Goal: Transaction & Acquisition: Obtain resource

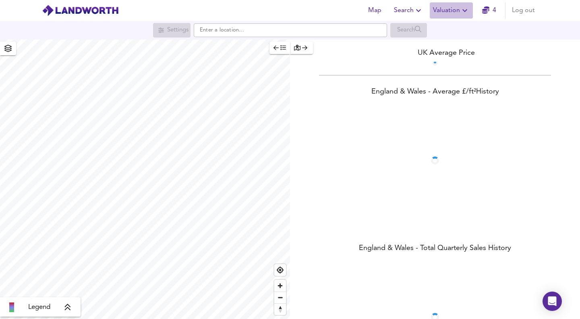
click at [454, 9] on span "Valuation" at bounding box center [451, 10] width 37 height 11
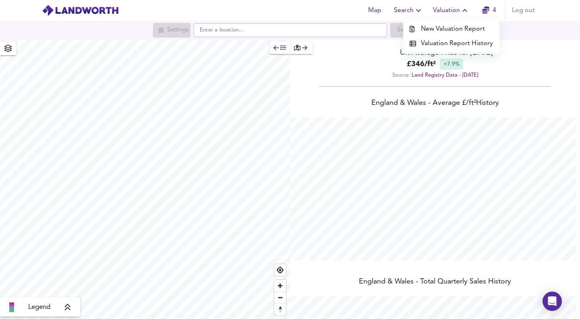
scroll to position [319, 580]
click at [447, 45] on li "Valuation Report History" at bounding box center [451, 43] width 96 height 15
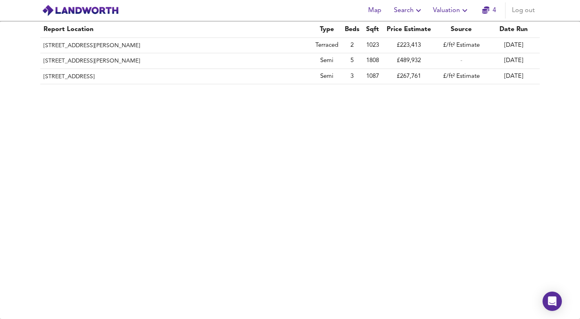
drag, startPoint x: 463, startPoint y: 148, endPoint x: 463, endPoint y: 114, distance: 33.9
click at [461, 140] on div "Report Location Type Beds Sqft Price Estimate Source Date Run [STREET_ADDRESS][…" at bounding box center [290, 169] width 580 height 297
click at [490, 12] on link "4" at bounding box center [489, 10] width 14 height 11
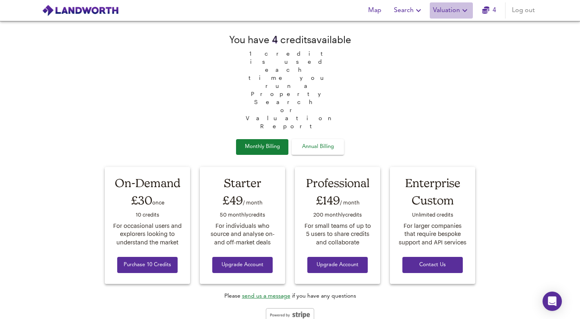
click at [447, 11] on span "Valuation" at bounding box center [451, 10] width 37 height 11
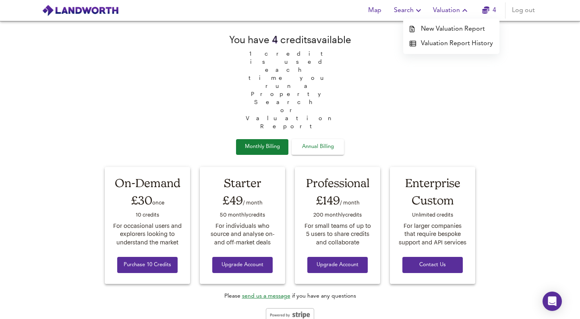
click at [401, 10] on span "Search" at bounding box center [408, 10] width 29 height 11
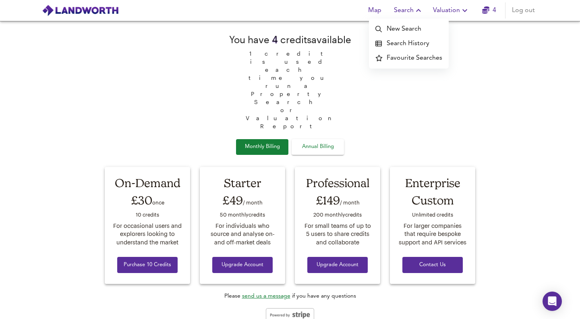
click at [406, 30] on li "New Search" at bounding box center [409, 29] width 80 height 15
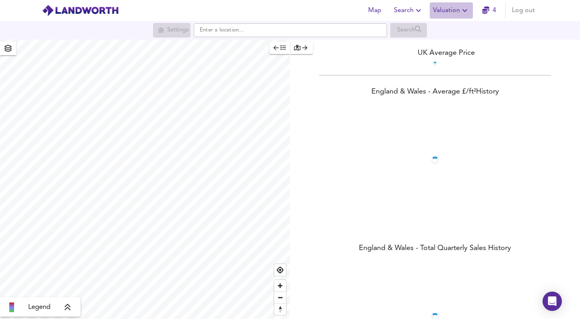
click at [447, 12] on span "Valuation" at bounding box center [451, 10] width 37 height 11
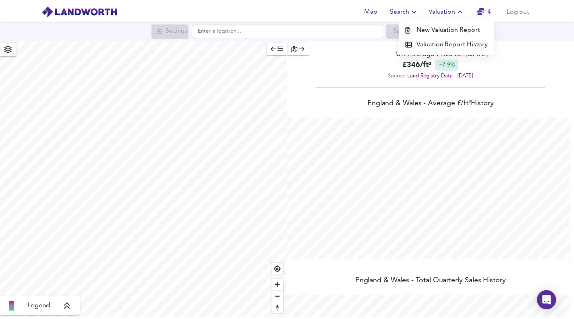
scroll to position [319, 580]
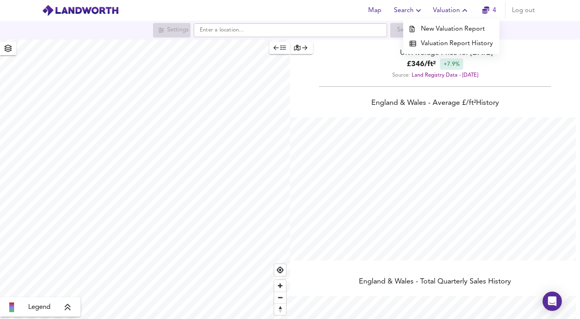
click at [447, 42] on li "Valuation Report History" at bounding box center [451, 43] width 96 height 15
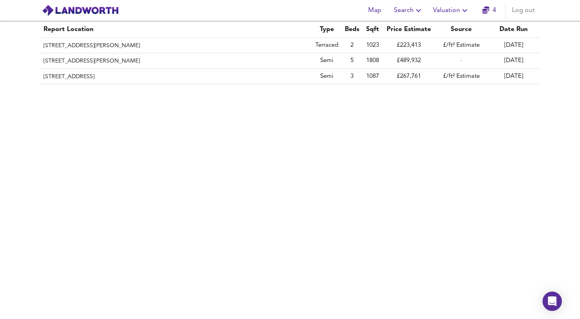
click at [451, 13] on span "Valuation" at bounding box center [451, 10] width 37 height 11
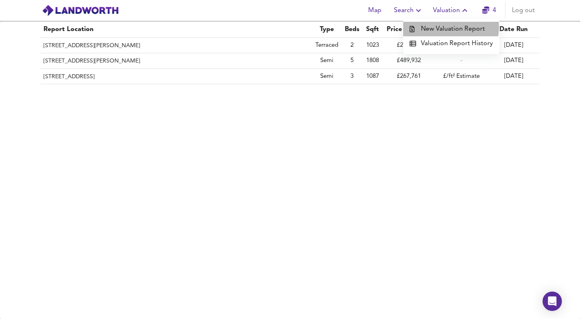
click at [448, 27] on li "New Valuation Report" at bounding box center [451, 29] width 96 height 15
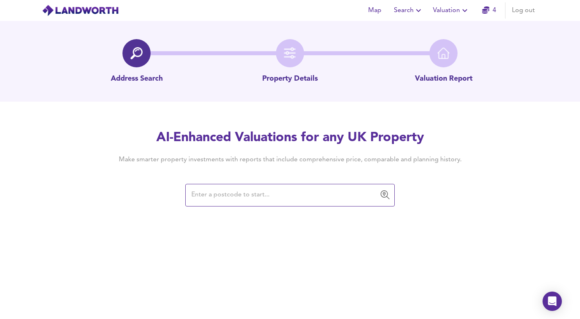
click at [217, 192] on input "text" at bounding box center [284, 194] width 190 height 15
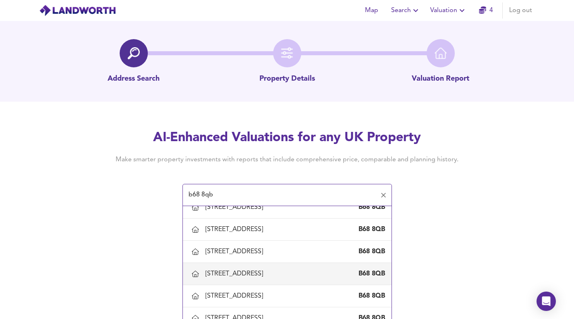
scroll to position [202, 0]
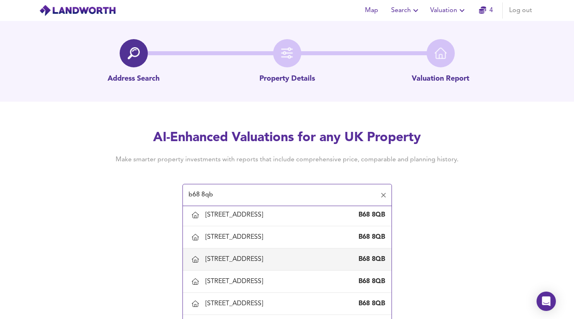
click at [242, 261] on div "[STREET_ADDRESS]" at bounding box center [236, 259] width 61 height 9
type input "[STREET_ADDRESS]"
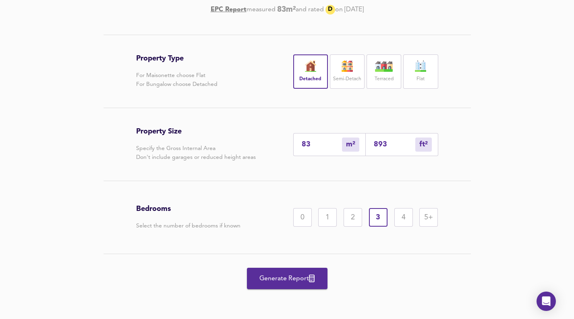
scroll to position [143, 0]
click at [388, 143] on input "893" at bounding box center [395, 144] width 42 height 8
click at [438, 162] on div "Property Size Specify the Gross Internal Area Don't include garages or reduced …" at bounding box center [287, 144] width 302 height 73
click at [285, 278] on span "Generate Report" at bounding box center [287, 278] width 64 height 11
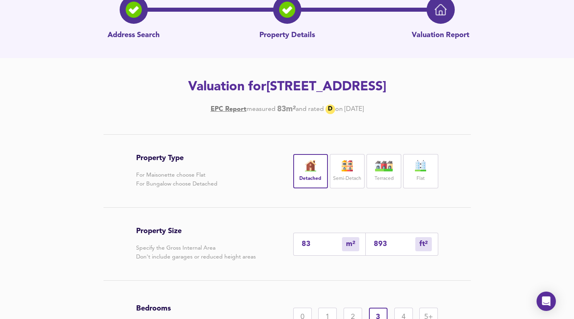
scroll to position [0, 0]
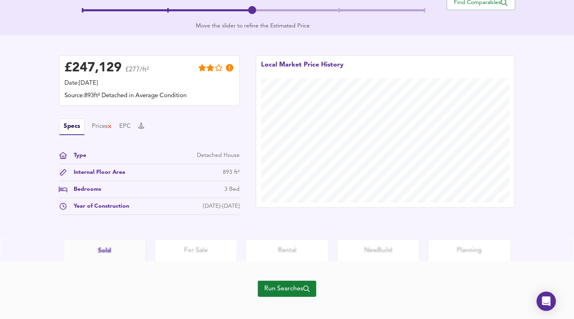
scroll to position [204, 0]
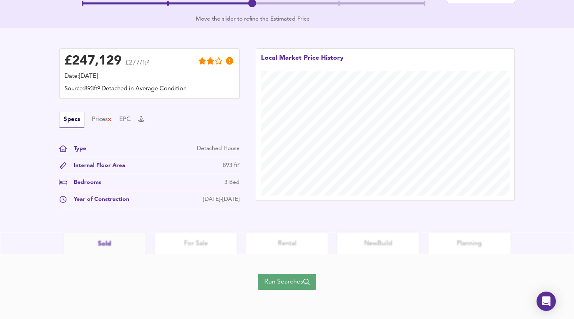
click at [288, 281] on span "Run Searches" at bounding box center [287, 281] width 46 height 11
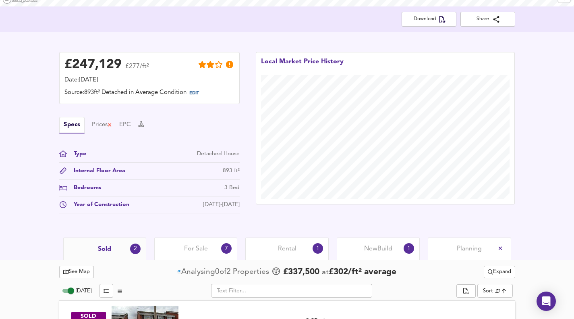
scroll to position [263, 0]
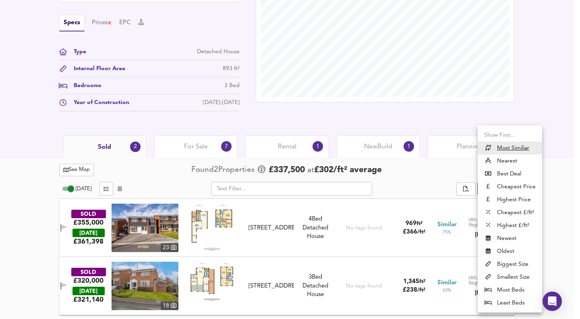
click at [529, 83] on div at bounding box center [290, 159] width 580 height 319
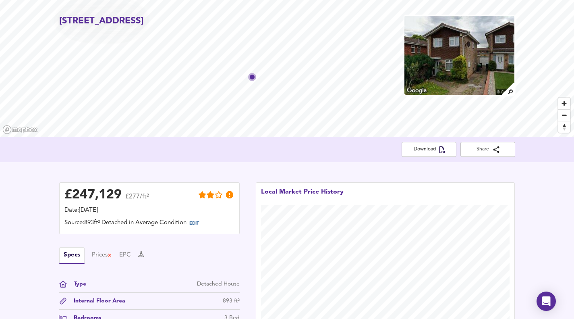
scroll to position [40, 0]
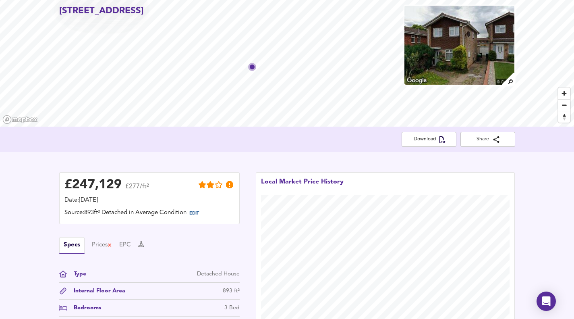
click at [194, 213] on span "EDIT" at bounding box center [194, 213] width 10 height 4
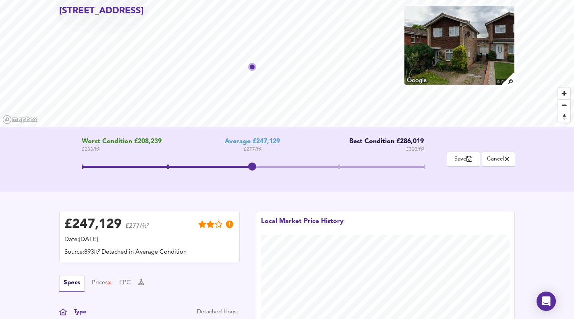
click at [424, 166] on span at bounding box center [253, 168] width 342 height 20
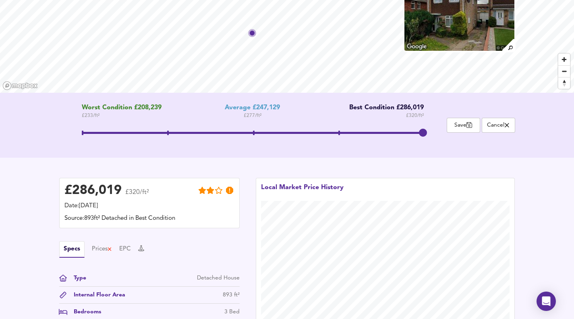
scroll to position [58, 0]
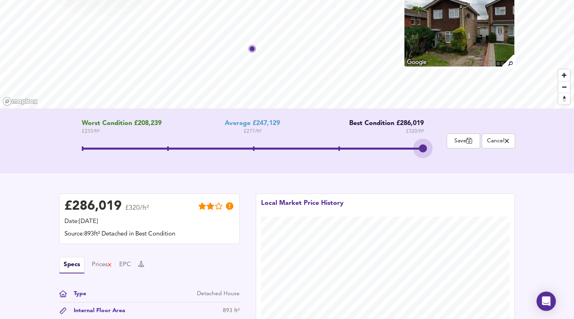
click at [424, 147] on span at bounding box center [423, 148] width 8 height 8
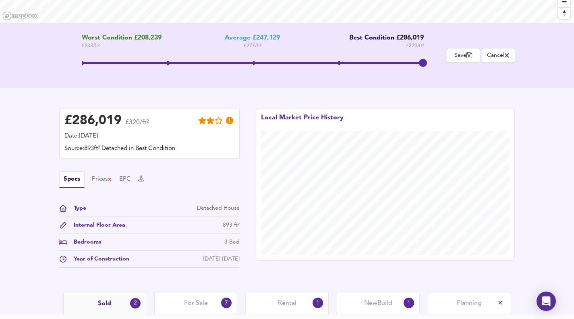
scroll to position [139, 0]
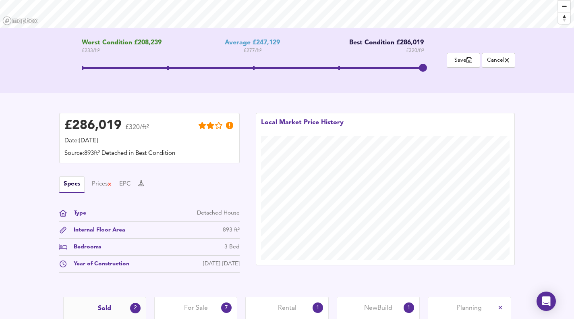
click at [83, 66] on span at bounding box center [253, 69] width 342 height 20
click at [168, 67] on span at bounding box center [253, 69] width 342 height 20
click at [259, 62] on span at bounding box center [253, 69] width 342 height 20
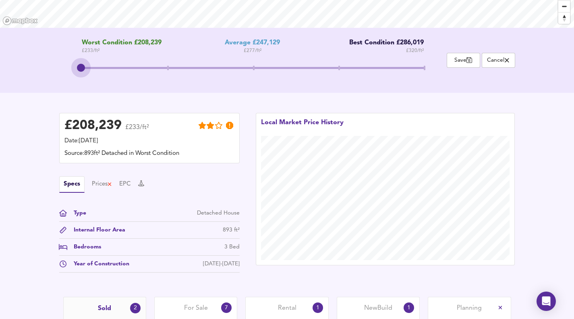
click at [84, 67] on span at bounding box center [253, 69] width 342 height 20
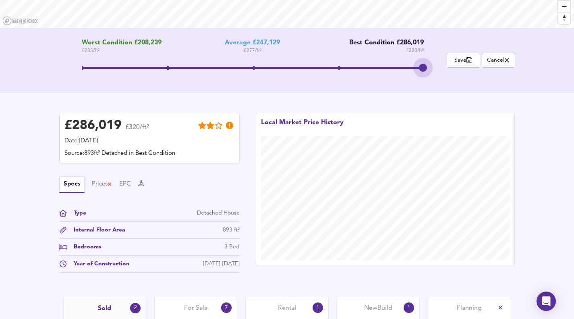
click at [420, 67] on span at bounding box center [253, 69] width 342 height 20
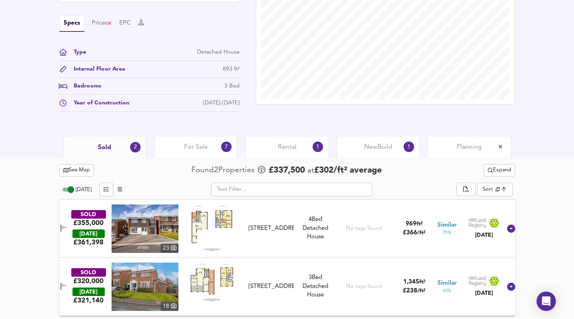
scroll to position [300, 0]
click at [507, 227] on icon at bounding box center [511, 228] width 8 height 8
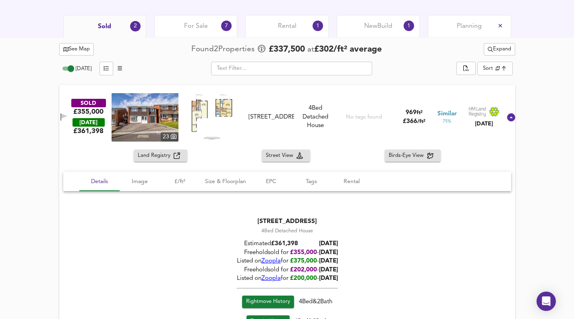
scroll to position [461, 0]
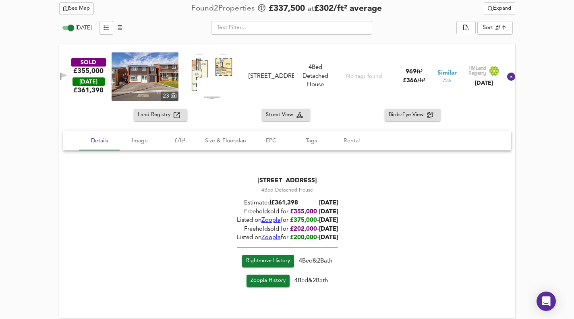
click at [137, 141] on span "Image" at bounding box center [140, 141] width 31 height 10
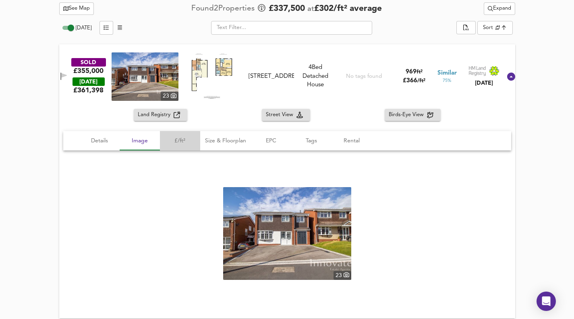
click at [179, 141] on span "£/ft²" at bounding box center [180, 141] width 31 height 10
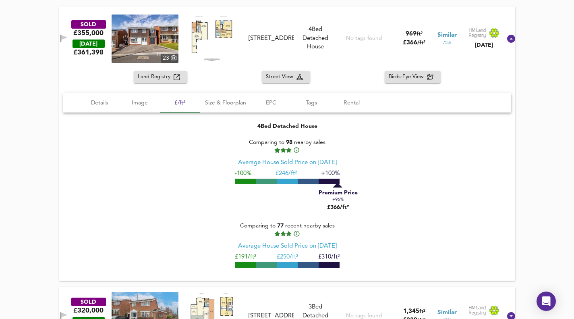
scroll to position [489, 0]
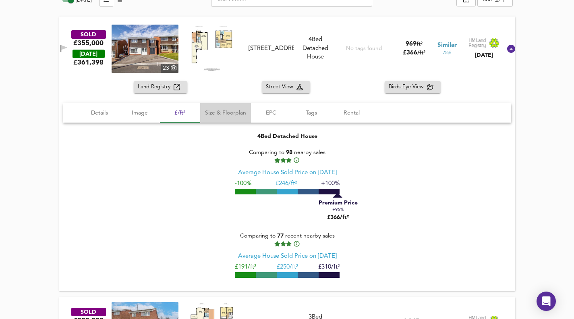
click at [227, 111] on span "Size & Floorplan" at bounding box center [225, 113] width 41 height 10
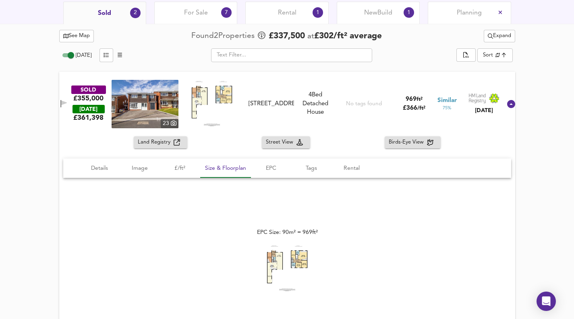
scroll to position [530, 0]
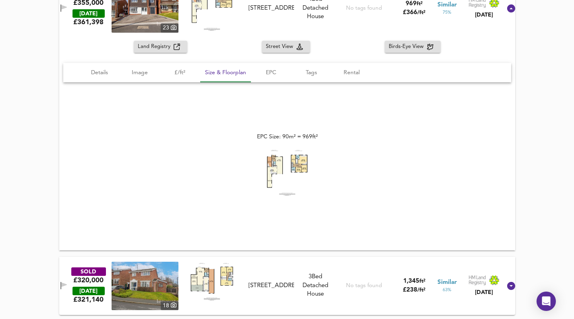
click at [284, 163] on img at bounding box center [287, 172] width 48 height 47
click at [272, 70] on span "EPC" at bounding box center [271, 73] width 31 height 10
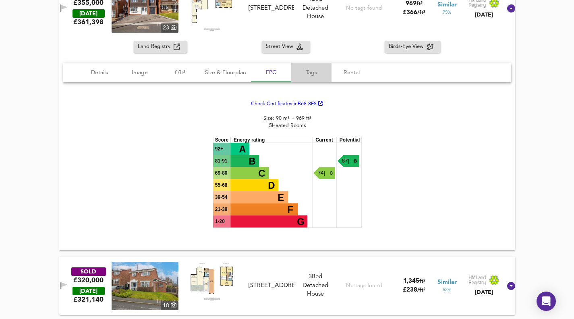
click at [301, 72] on span "Tags" at bounding box center [311, 73] width 31 height 10
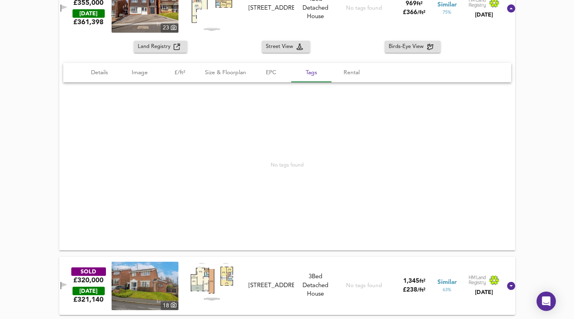
click at [350, 71] on span "Rental" at bounding box center [352, 73] width 31 height 10
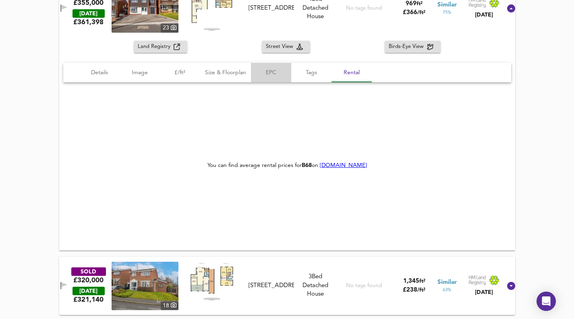
click at [268, 74] on span "EPC" at bounding box center [271, 73] width 31 height 10
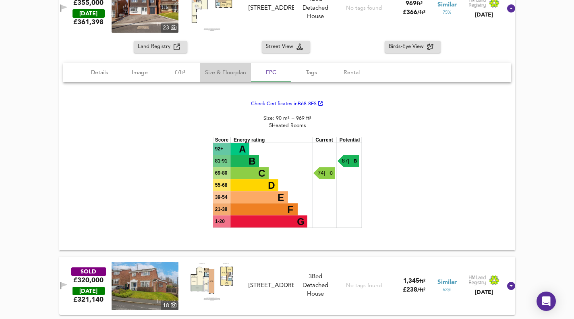
click at [229, 73] on span "Size & Floorplan" at bounding box center [225, 73] width 41 height 10
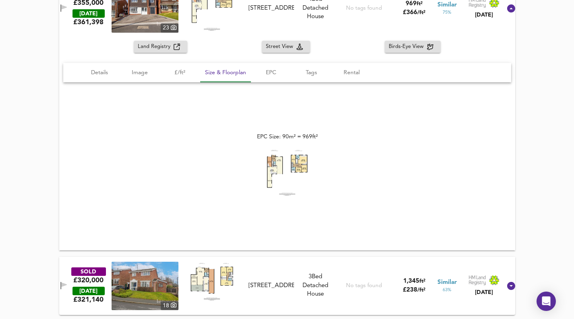
click at [176, 72] on span "£/ft²" at bounding box center [180, 73] width 31 height 10
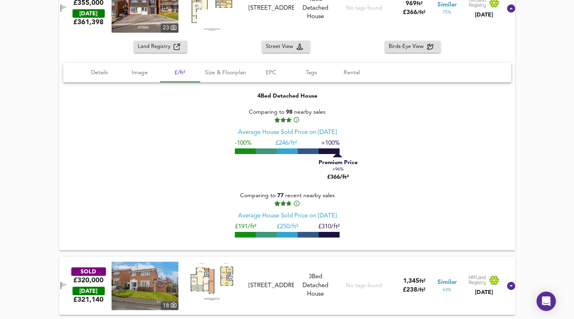
click at [287, 152] on span at bounding box center [287, 151] width 21 height 6
drag, startPoint x: 330, startPoint y: 157, endPoint x: 281, endPoint y: 155, distance: 49.6
click at [282, 155] on div "Premium Price +96% £366/ft²" at bounding box center [287, 166] width 105 height 29
click at [287, 151] on span at bounding box center [287, 151] width 21 height 6
click at [288, 152] on span at bounding box center [287, 151] width 21 height 6
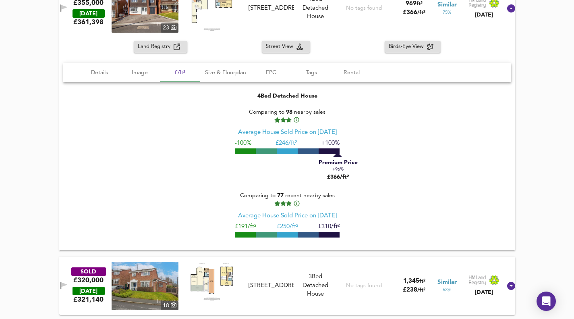
click at [261, 152] on span at bounding box center [266, 151] width 21 height 6
click at [298, 136] on div "Average House Sold Price on 13 Dec 2024" at bounding box center [287, 133] width 99 height 8
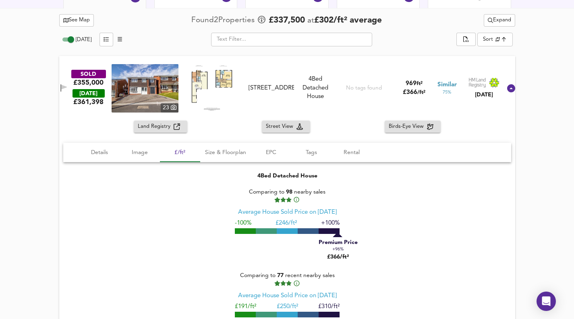
scroll to position [449, 0]
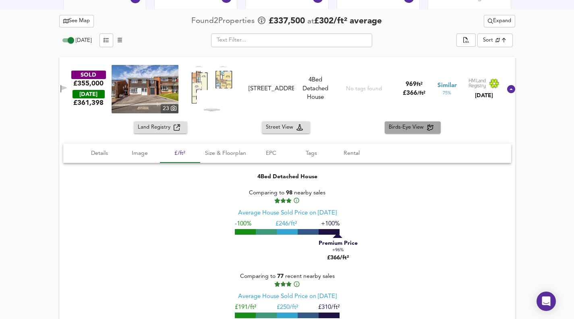
click at [422, 128] on span "Birds-Eye View" at bounding box center [408, 127] width 38 height 9
click at [507, 88] on icon at bounding box center [511, 89] width 8 height 8
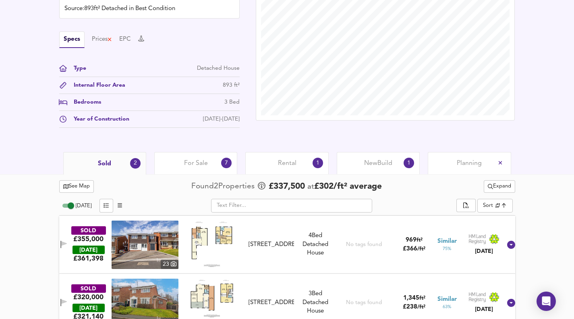
scroll to position [300, 0]
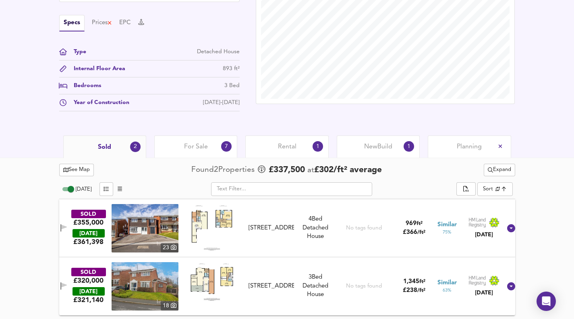
click at [507, 228] on icon at bounding box center [511, 228] width 8 height 8
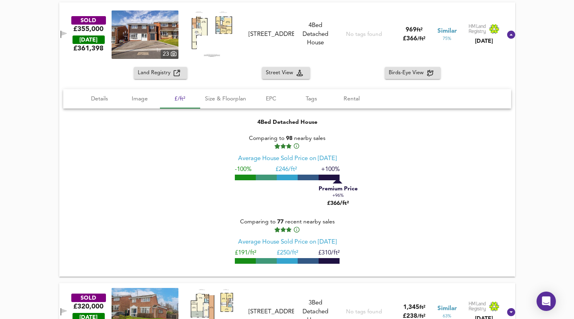
scroll to position [530, 0]
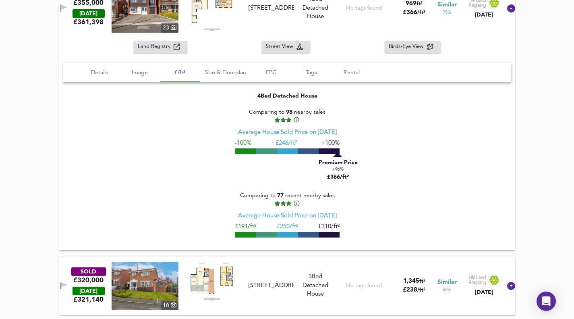
drag, startPoint x: 505, startPoint y: 284, endPoint x: 500, endPoint y: 280, distance: 6.0
click at [507, 284] on icon at bounding box center [511, 286] width 8 height 8
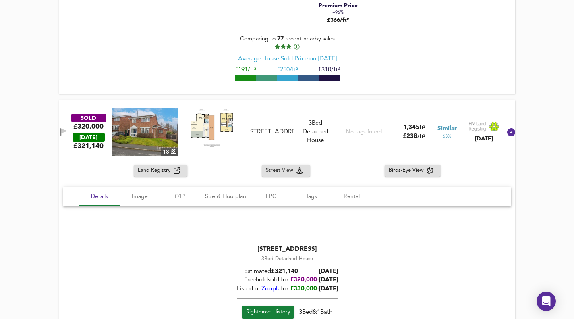
scroll to position [754, 0]
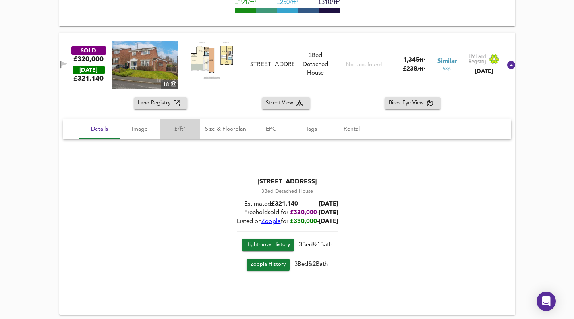
click at [187, 129] on span "£/ft²" at bounding box center [180, 129] width 31 height 10
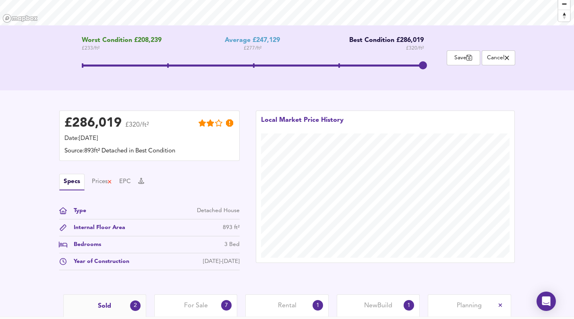
scroll to position [150, 0]
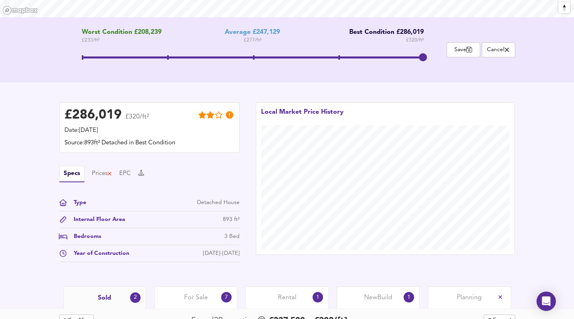
click at [111, 172] on icon at bounding box center [110, 174] width 4 height 6
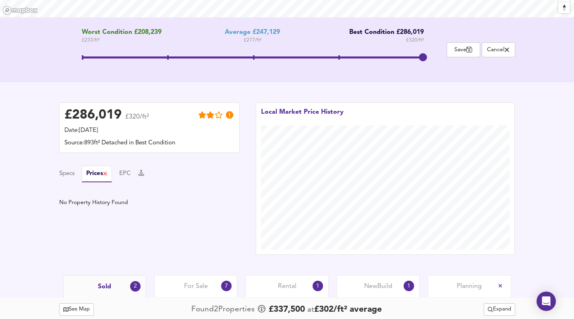
click at [64, 175] on button "Specs" at bounding box center [66, 173] width 15 height 9
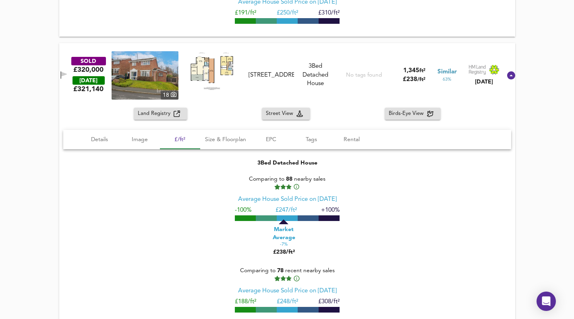
scroll to position [754, 0]
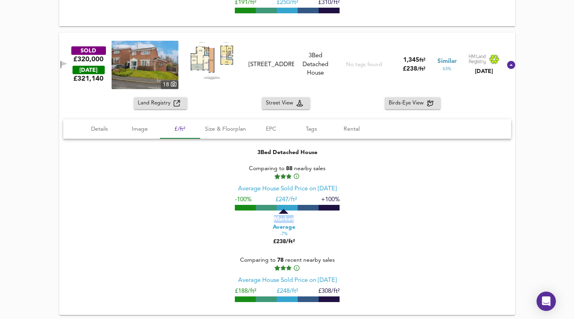
drag, startPoint x: 278, startPoint y: 212, endPoint x: 303, endPoint y: 214, distance: 24.3
click at [303, 214] on div "Market Average -7% £238/ft²" at bounding box center [298, 227] width 40 height 37
click at [303, 211] on div "Market Average -7% £238/ft²" at bounding box center [298, 227] width 40 height 37
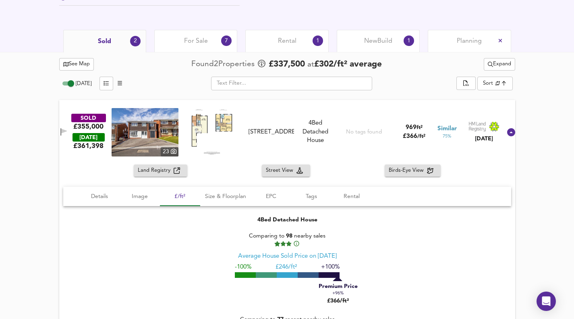
scroll to position [353, 0]
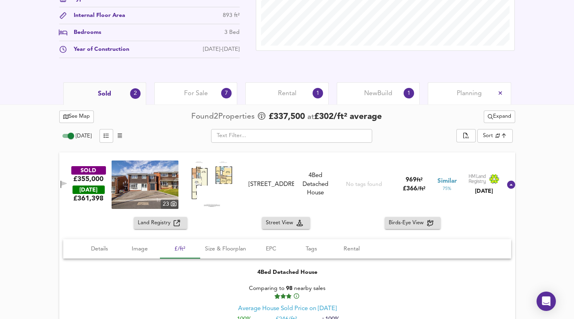
click at [507, 180] on icon at bounding box center [512, 185] width 10 height 10
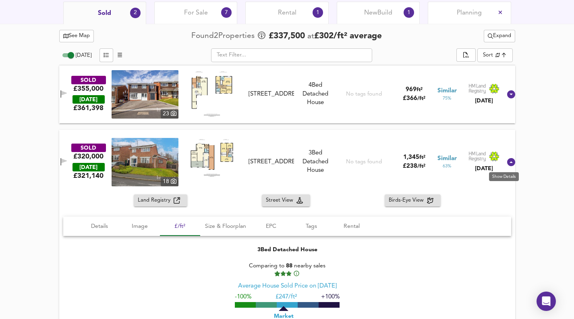
click at [507, 162] on icon at bounding box center [512, 162] width 10 height 10
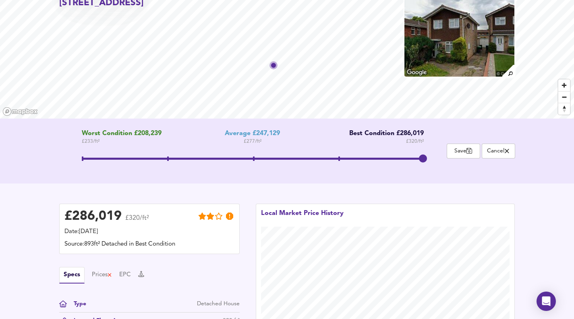
scroll to position [0, 0]
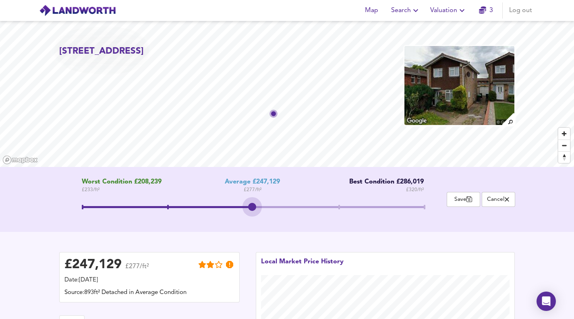
click at [254, 206] on span at bounding box center [253, 208] width 342 height 20
click at [424, 208] on span at bounding box center [253, 208] width 342 height 20
drag, startPoint x: 176, startPoint y: 271, endPoint x: 180, endPoint y: 235, distance: 36.5
